Goal: Transaction & Acquisition: Purchase product/service

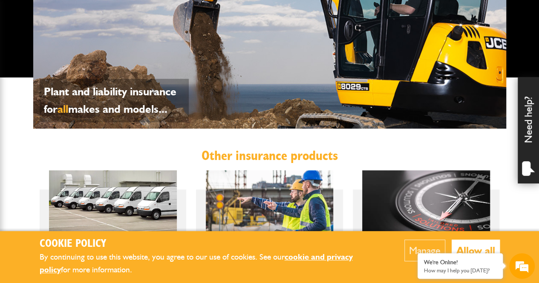
scroll to position [85, 0]
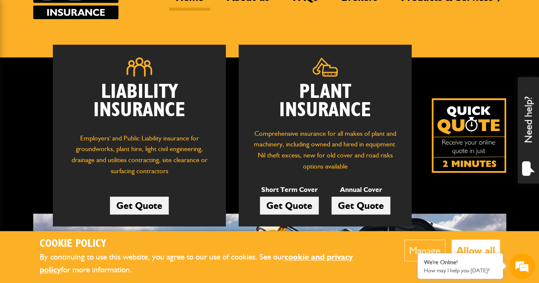
click at [288, 205] on link "Get Quote" at bounding box center [289, 206] width 59 height 18
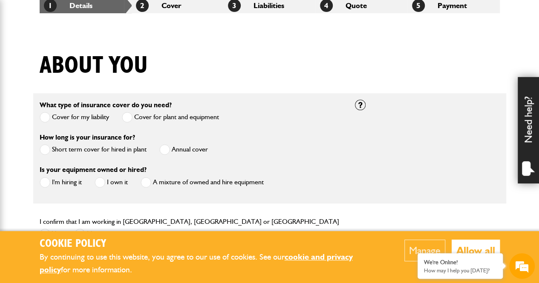
click at [46, 151] on span at bounding box center [45, 149] width 11 height 11
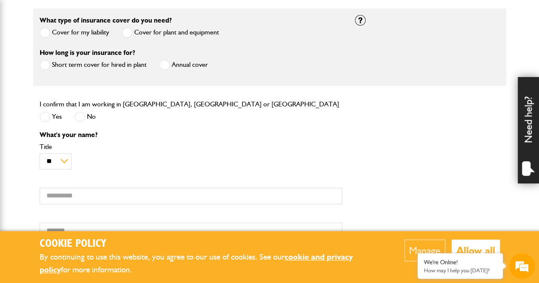
scroll to position [256, 0]
click at [48, 115] on span at bounding box center [45, 116] width 11 height 11
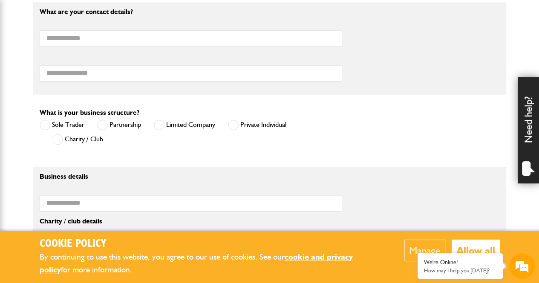
scroll to position [639, 0]
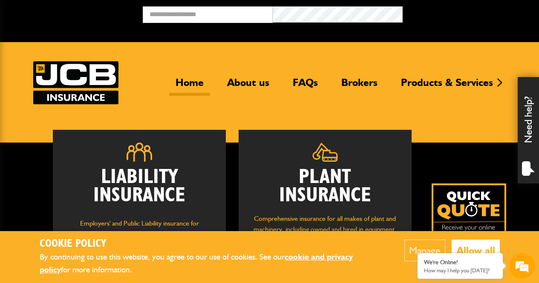
scroll to position [85, 0]
